Goal: Find contact information: Find contact information

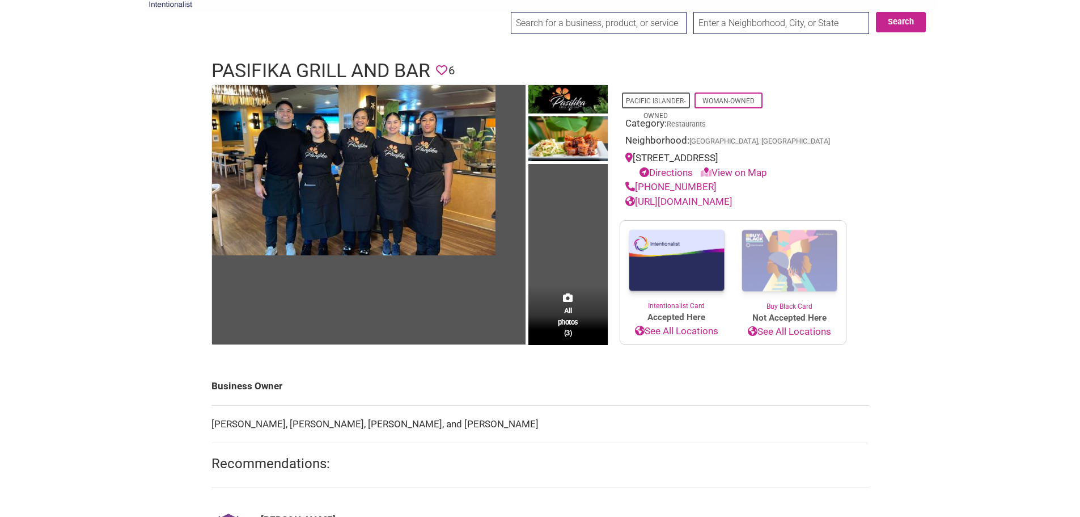
scroll to position [57, 0]
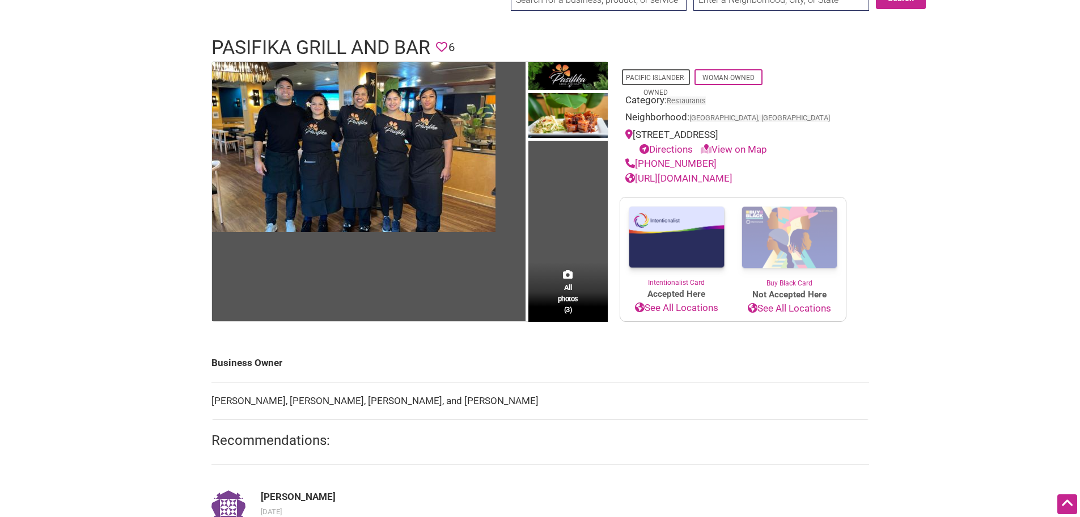
drag, startPoint x: 710, startPoint y: 162, endPoint x: 642, endPoint y: 163, distance: 67.5
click at [642, 163] on div "[PHONE_NUMBER]" at bounding box center [732, 164] width 215 height 15
copy link "425) 285-7900"
